Goal: Task Accomplishment & Management: Manage account settings

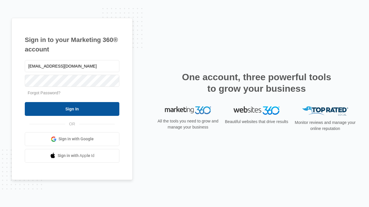
click at [72, 109] on input "Sign In" at bounding box center [72, 109] width 94 height 14
